Goal: Task Accomplishment & Management: Complete application form

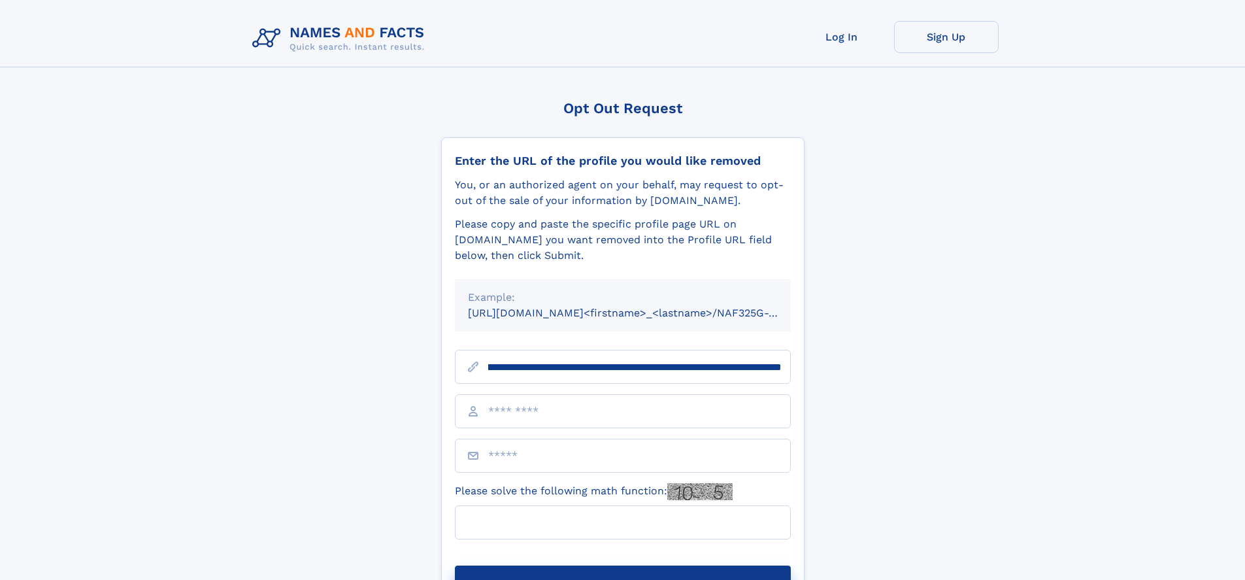
scroll to position [0, 172]
type input "**********"
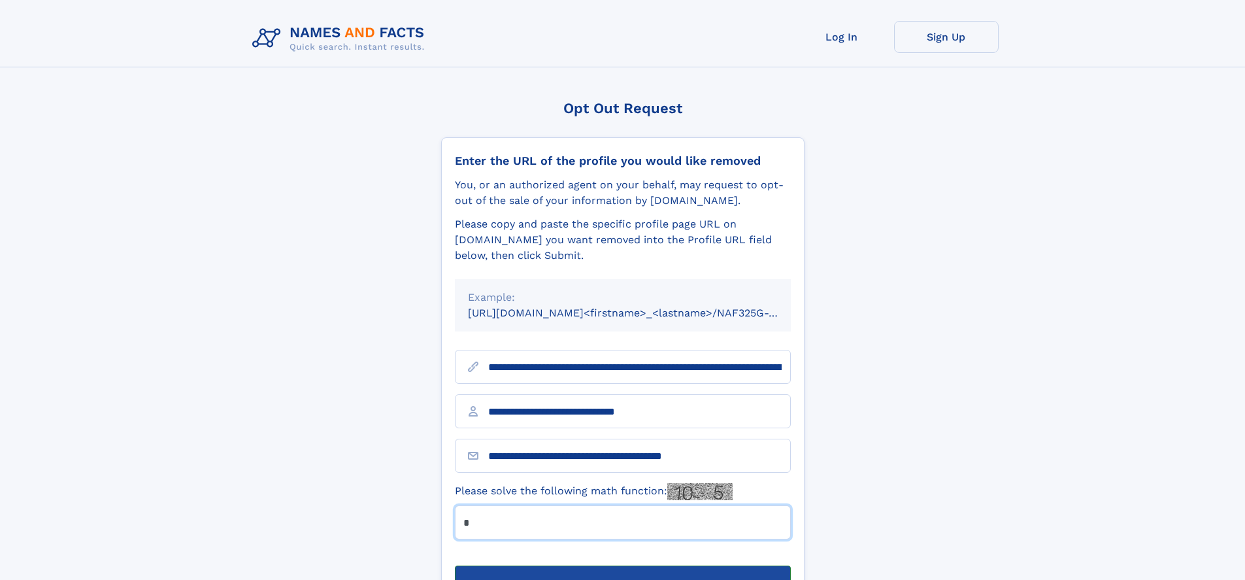
type input "*"
click at [622, 565] on button "Submit Opt Out Request" at bounding box center [623, 586] width 336 height 42
